Goal: Task Accomplishment & Management: Manage account settings

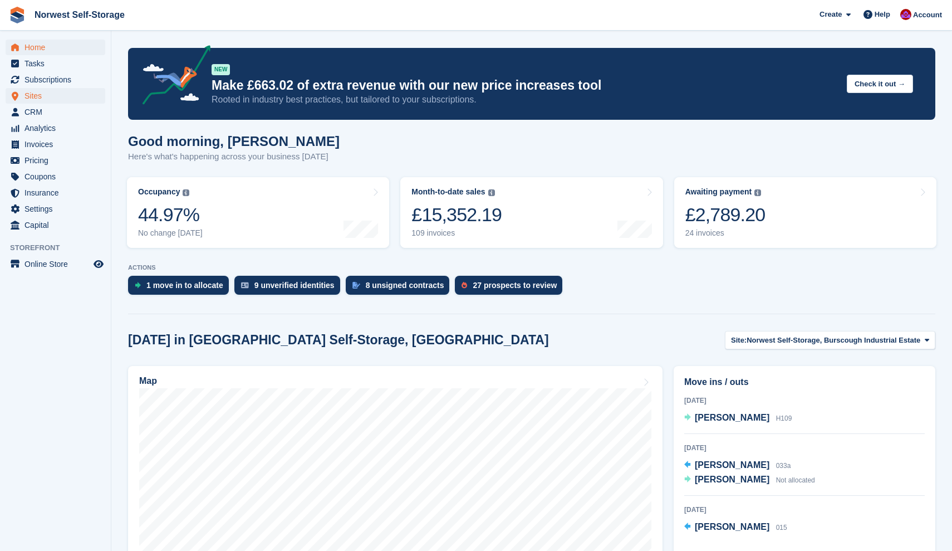
click at [35, 95] on span "Sites" at bounding box center [57, 96] width 67 height 16
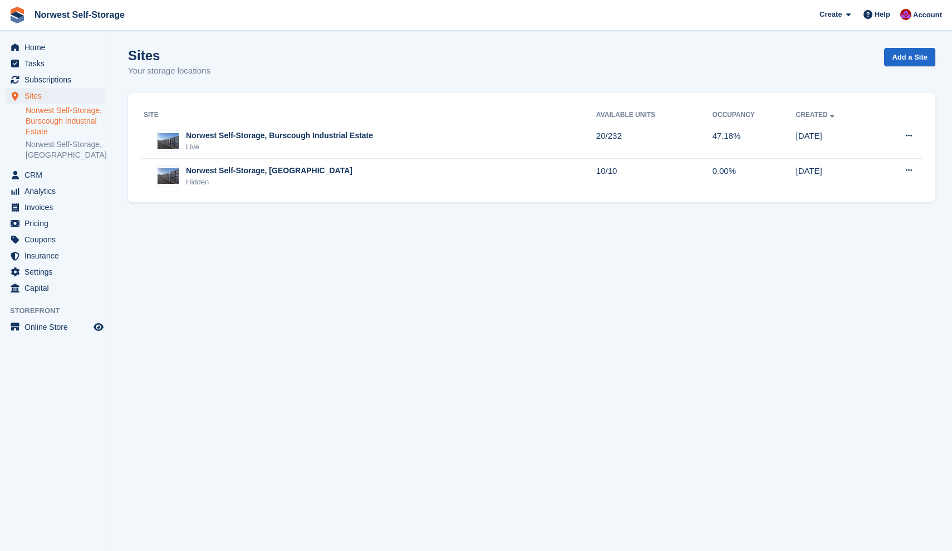
click at [48, 116] on link "Norwest Self-Storage, Burscough Industrial Estate" at bounding box center [66, 121] width 80 height 32
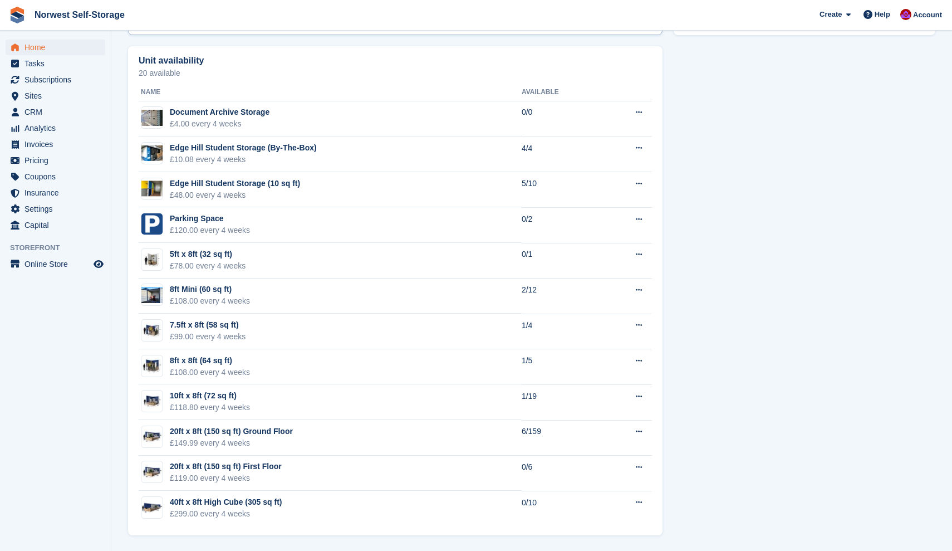
scroll to position [621, 0]
click at [217, 429] on div "20ft x 8ft (150 sq ft) Ground Floor" at bounding box center [231, 431] width 123 height 12
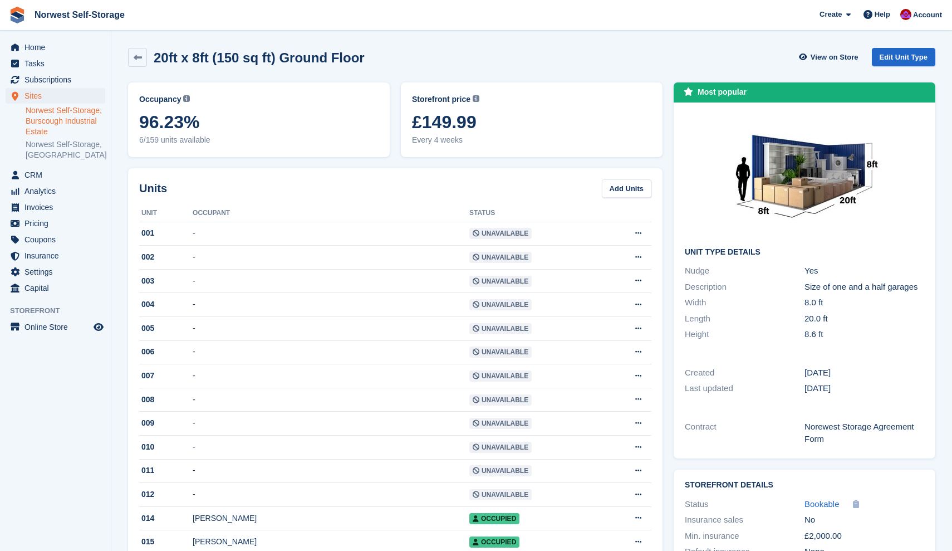
click at [33, 97] on span "Sites" at bounding box center [57, 96] width 67 height 16
click at [40, 109] on link "Norwest Self-Storage, Burscough Industrial Estate" at bounding box center [66, 121] width 80 height 32
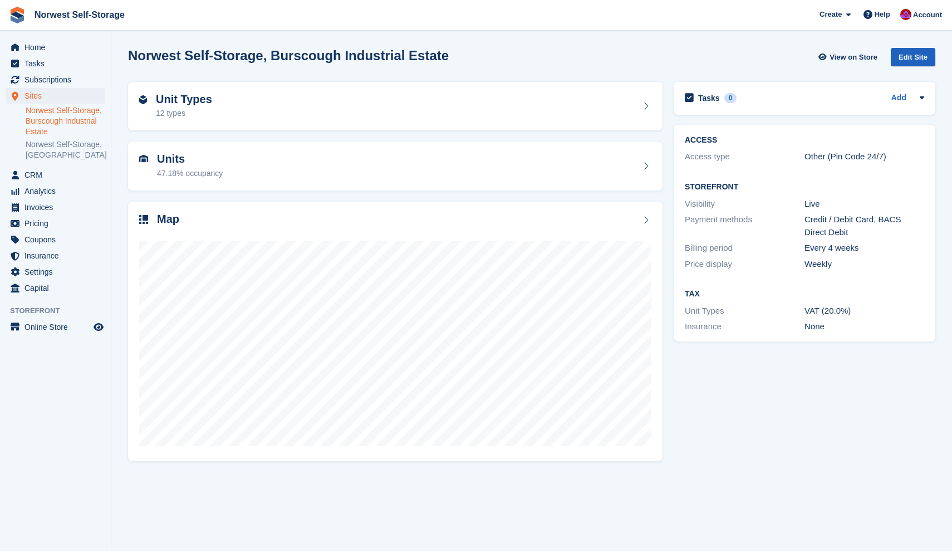
click at [909, 54] on div "Edit Site" at bounding box center [913, 57] width 45 height 18
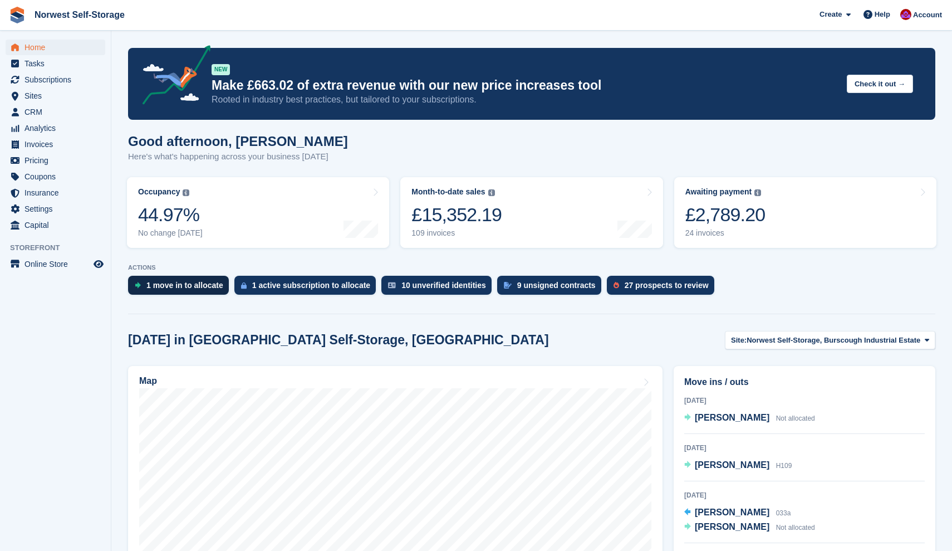
click at [176, 283] on div "1 move in to allocate" at bounding box center [184, 285] width 77 height 9
click at [715, 416] on span "[PERSON_NAME]" at bounding box center [732, 416] width 75 height 9
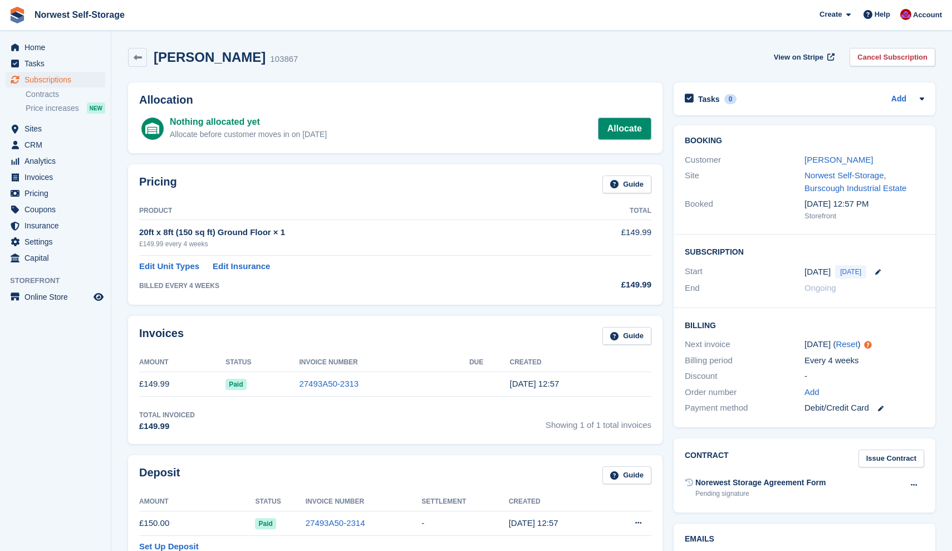
click at [627, 124] on link "Allocate" at bounding box center [624, 128] width 53 height 22
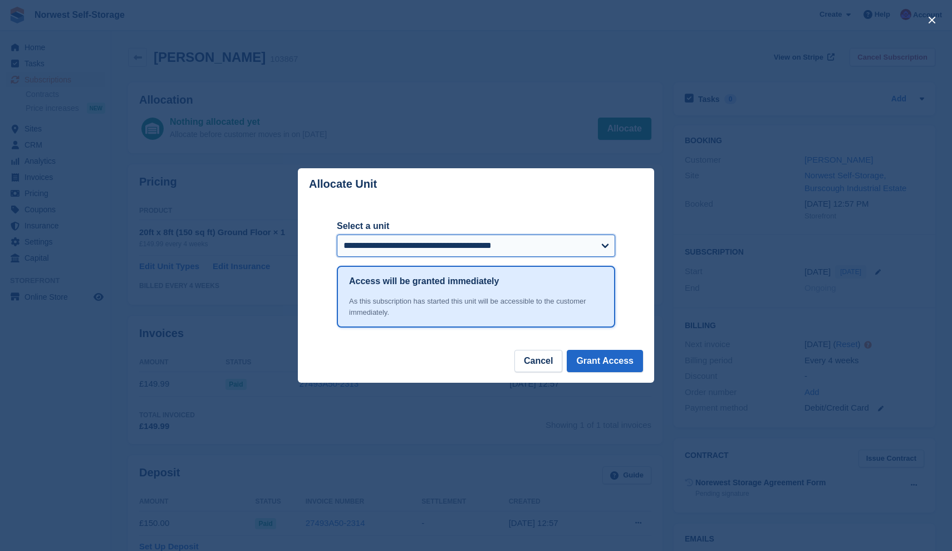
select select "*****"
click at [605, 360] on button "Grant Access" at bounding box center [605, 361] width 76 height 22
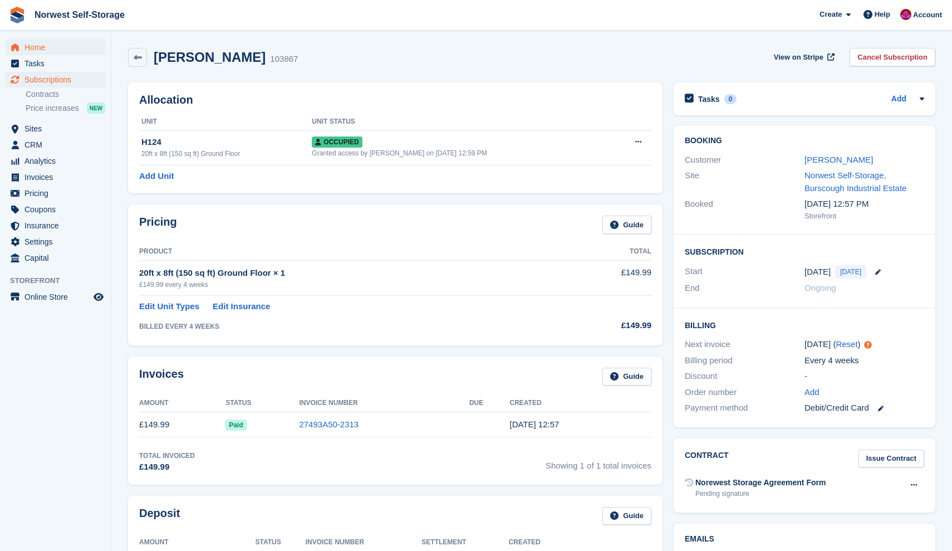
click at [32, 46] on span "Home" at bounding box center [57, 48] width 67 height 16
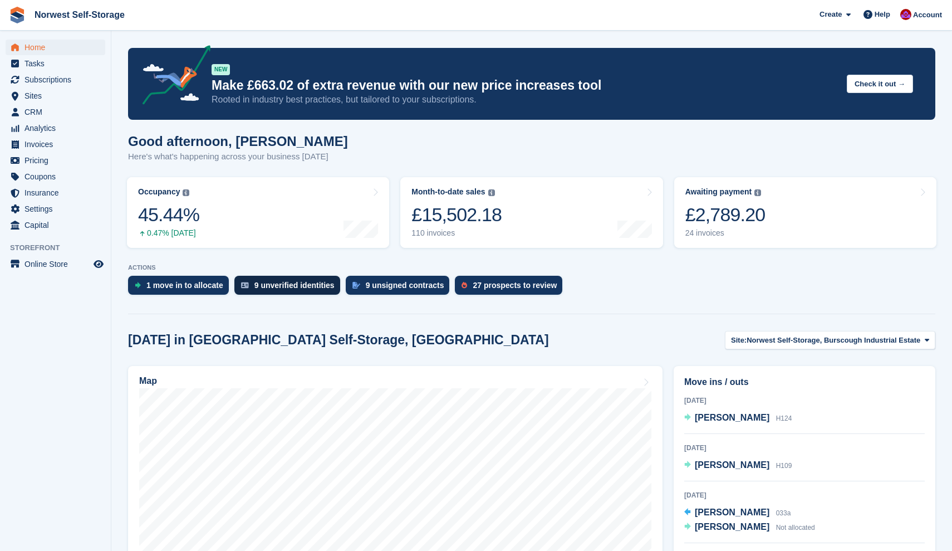
click at [285, 283] on div "9 unverified identities" at bounding box center [294, 285] width 80 height 9
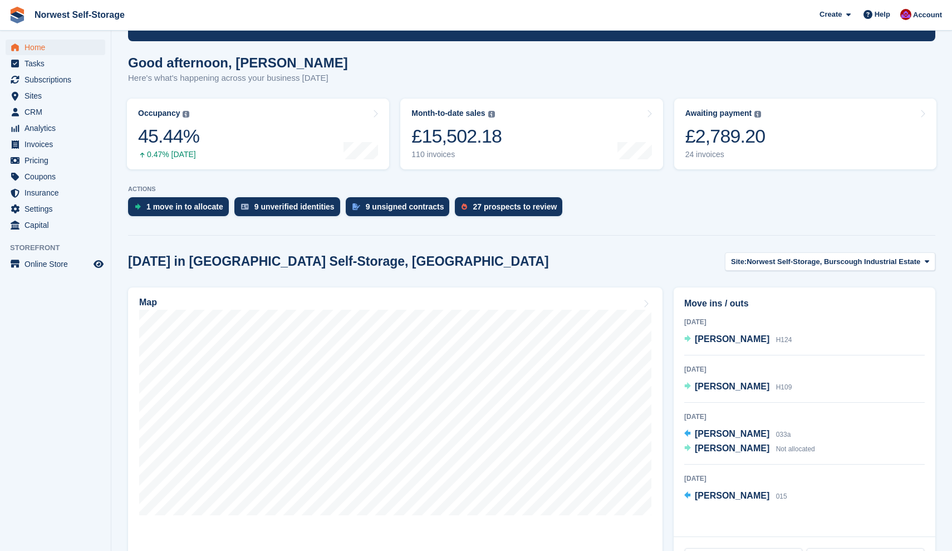
scroll to position [77, 0]
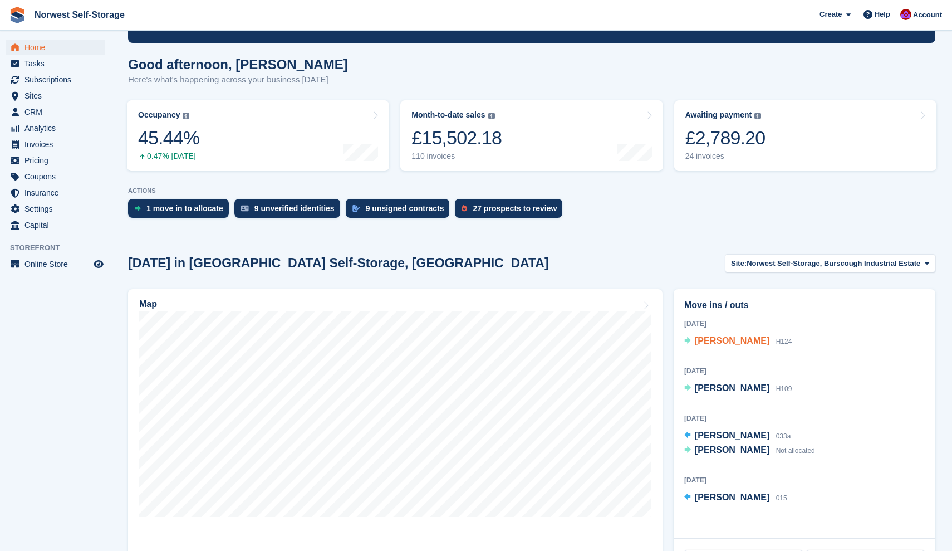
click at [706, 342] on span "[PERSON_NAME]" at bounding box center [732, 340] width 75 height 9
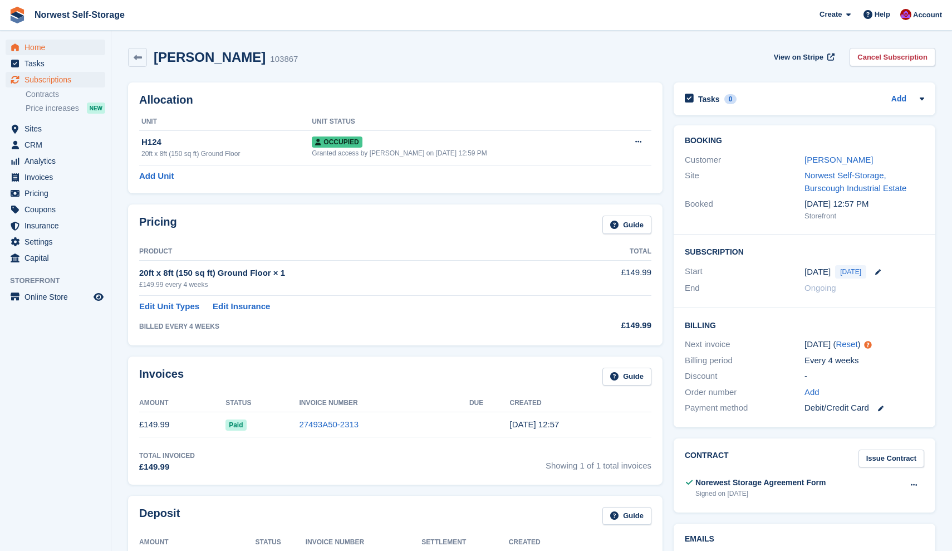
click at [32, 47] on span "Home" at bounding box center [57, 48] width 67 height 16
